Goal: Task Accomplishment & Management: Complete application form

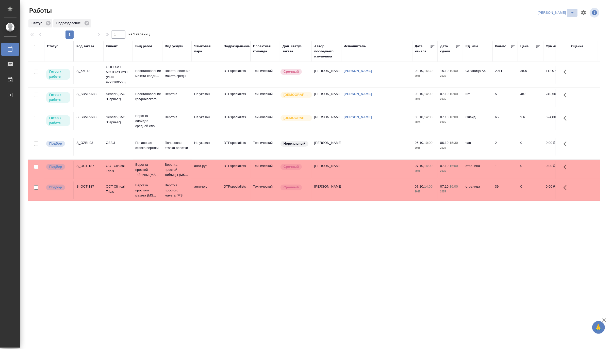
click at [571, 11] on icon "split button" at bounding box center [573, 13] width 6 height 6
click at [560, 21] on li "[PERSON_NAME] работе" at bounding box center [553, 23] width 49 height 8
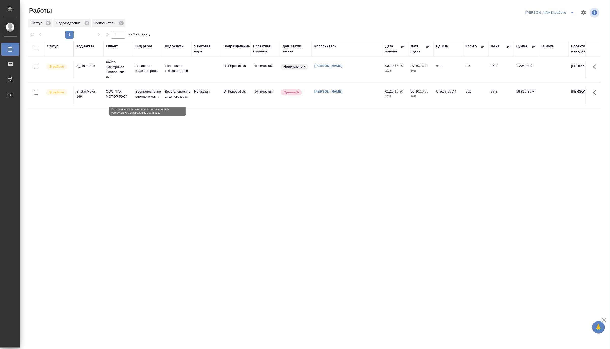
click at [158, 90] on p "Восстановление сложного мак..." at bounding box center [147, 94] width 24 height 10
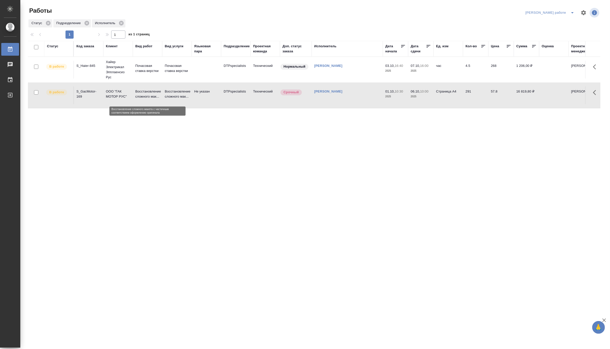
click at [158, 90] on p "Восстановление сложного мак..." at bounding box center [147, 94] width 24 height 10
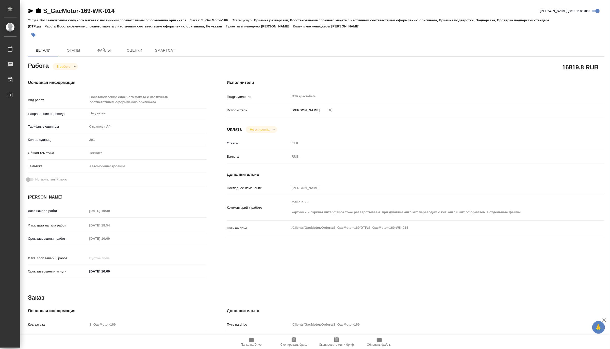
type textarea "x"
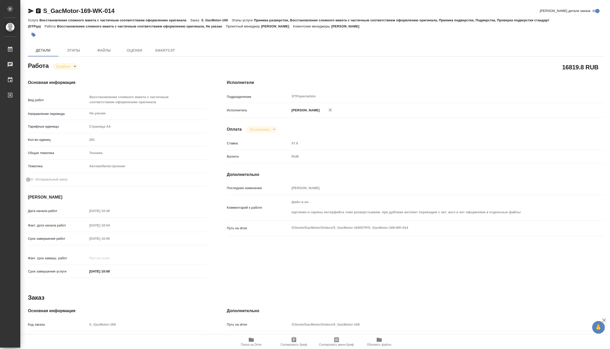
type textarea "x"
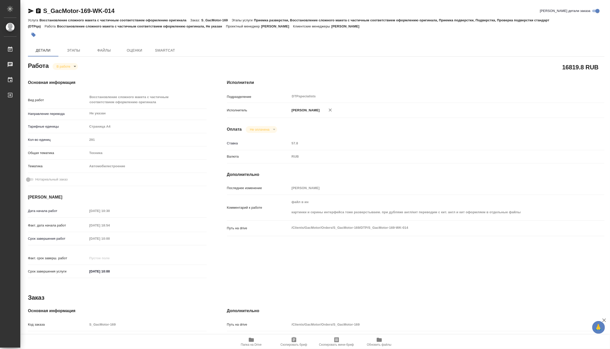
type textarea "x"
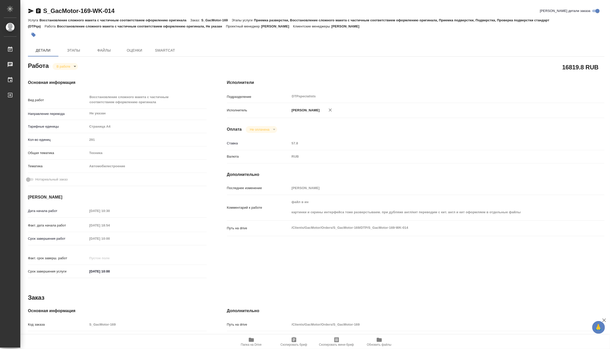
type textarea "x"
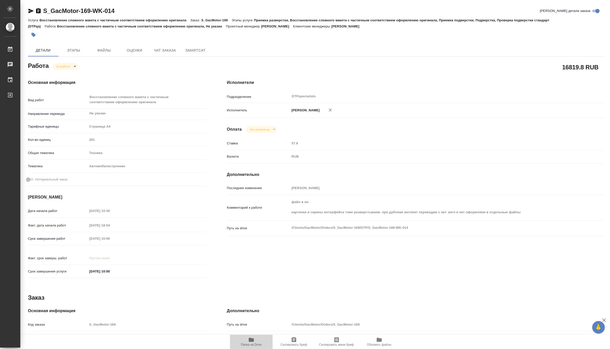
click at [252, 343] on span "Папка на Drive" at bounding box center [251, 345] width 21 height 4
type textarea "x"
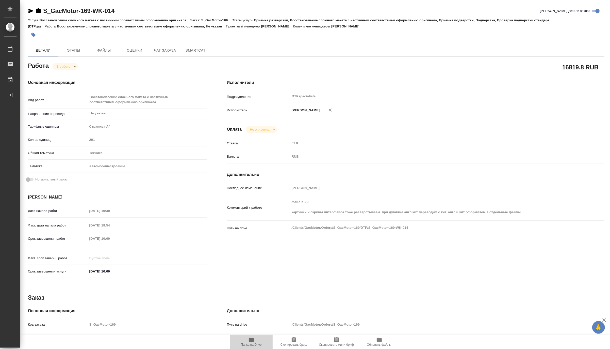
type textarea "x"
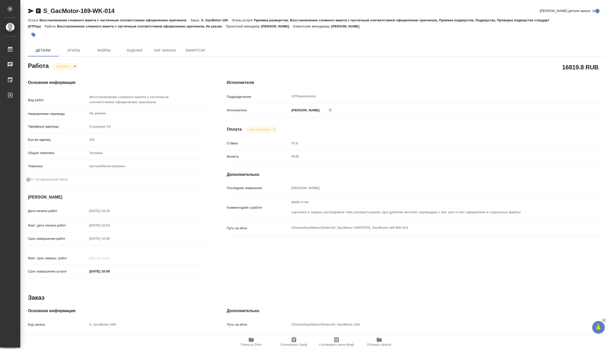
type textarea "x"
click at [60, 66] on body "🙏 .cls-1 fill:#fff; AWATERA Matveeva Maria Работы 0 Чаты График Выйти S_GacMoto…" at bounding box center [305, 174] width 610 height 349
click at [59, 75] on button "Выполнен" at bounding box center [65, 75] width 19 height 6
type textarea "x"
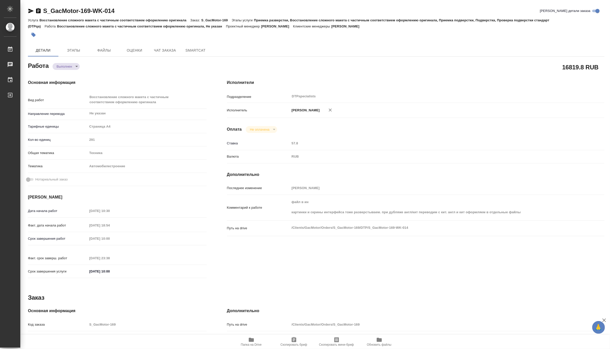
type textarea "x"
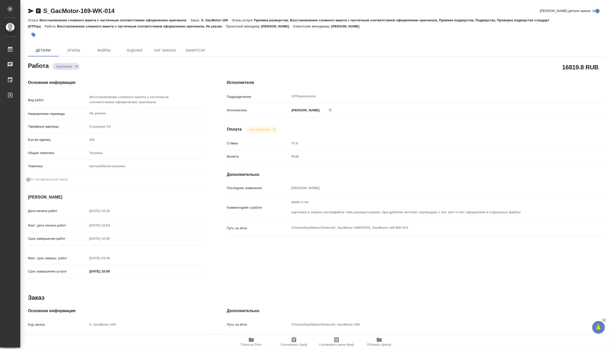
type textarea "x"
